Goal: Information Seeking & Learning: Learn about a topic

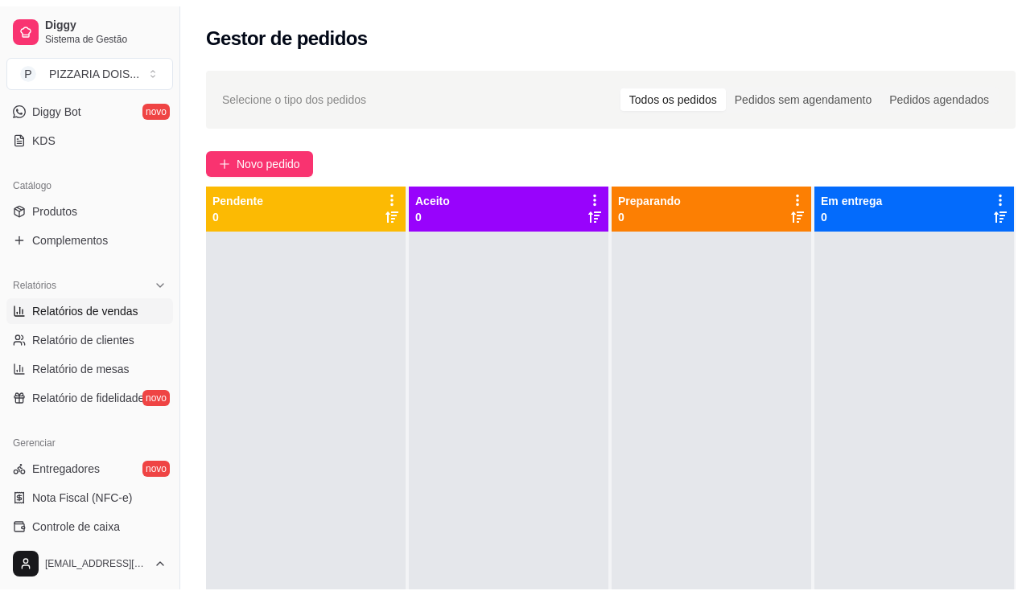
scroll to position [402, 0]
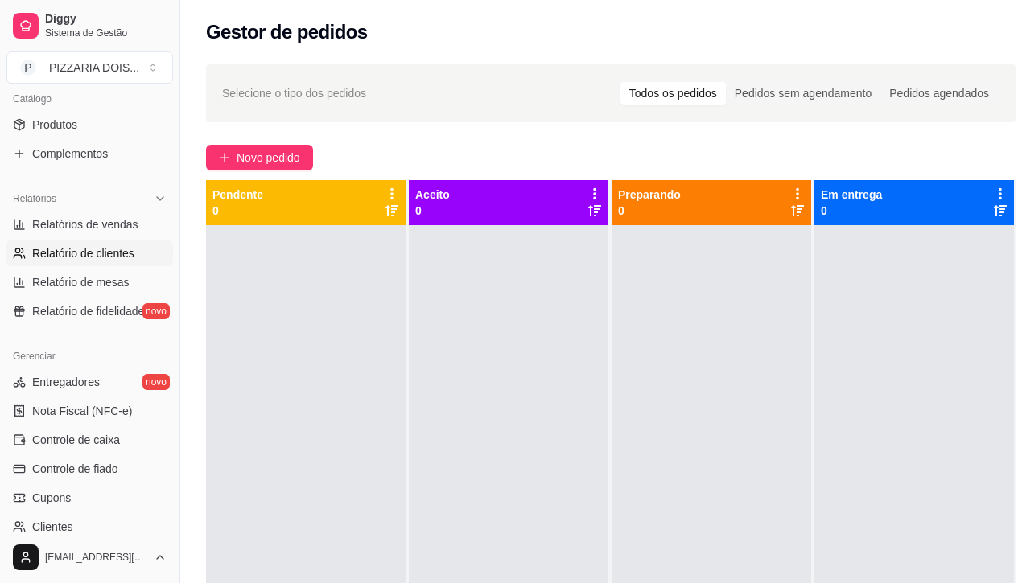
click at [101, 266] on link "Relatório de clientes" at bounding box center [89, 254] width 167 height 26
select select "30"
select select "HIGHEST_TOTAL_SPENT_WITH_ORDERS"
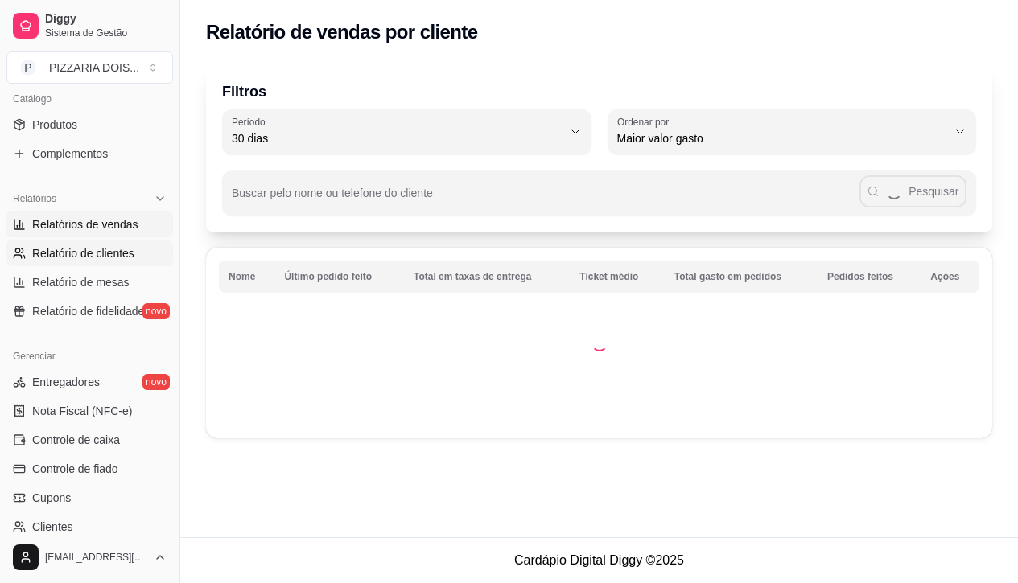
click at [101, 233] on span "Relatórios de vendas" at bounding box center [85, 224] width 106 height 16
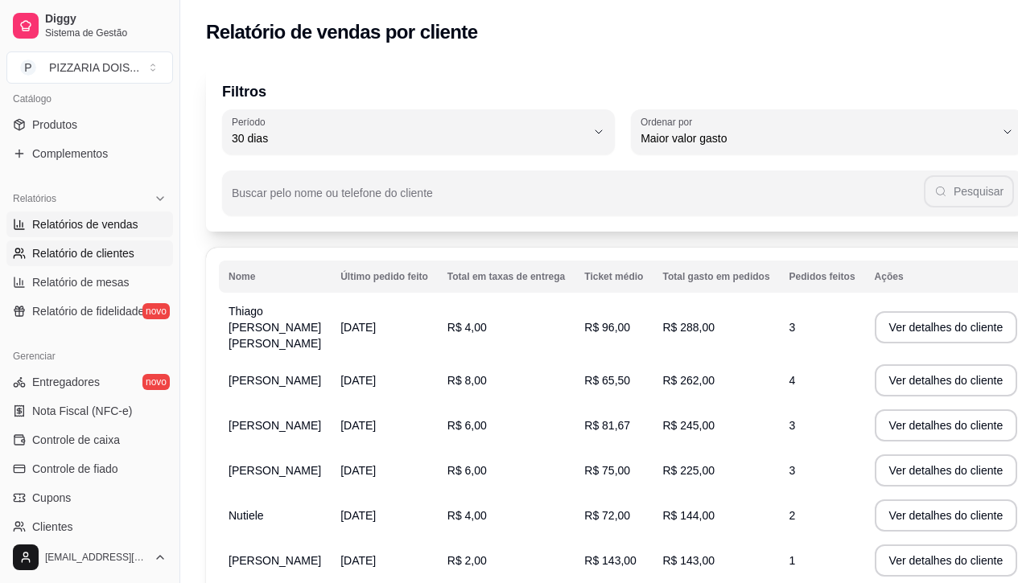
select select "ALL"
select select "0"
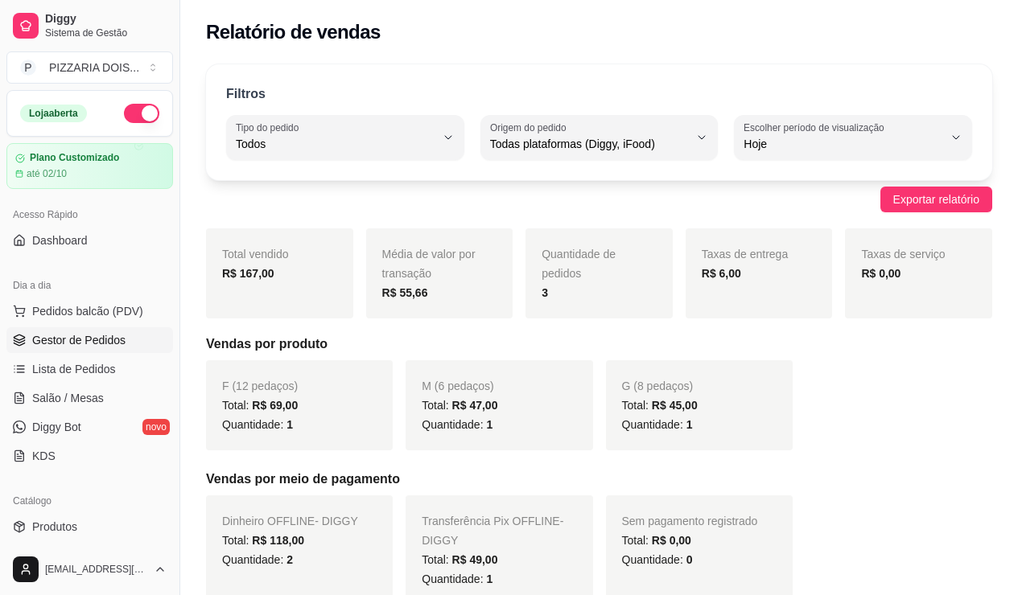
click at [122, 348] on span "Gestor de Pedidos" at bounding box center [78, 340] width 93 height 16
